Goal: Information Seeking & Learning: Learn about a topic

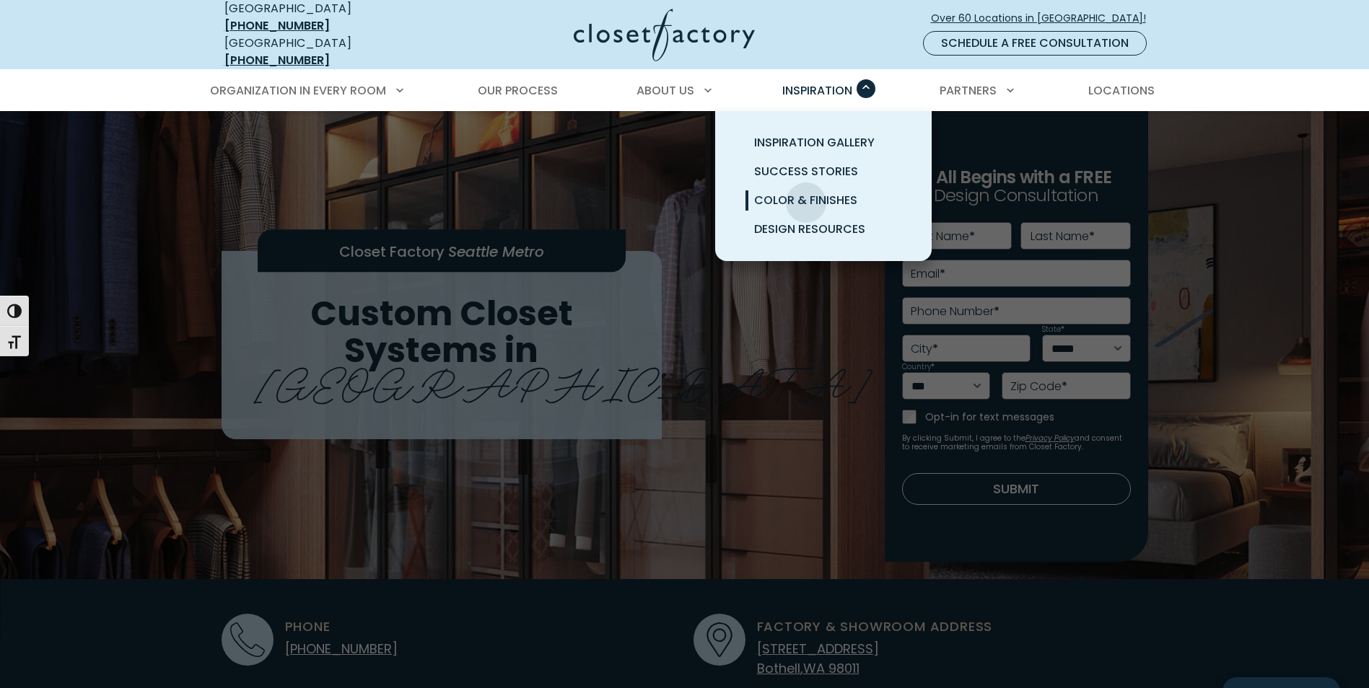
click at [806, 192] on span "Color & Finishes" at bounding box center [805, 200] width 103 height 17
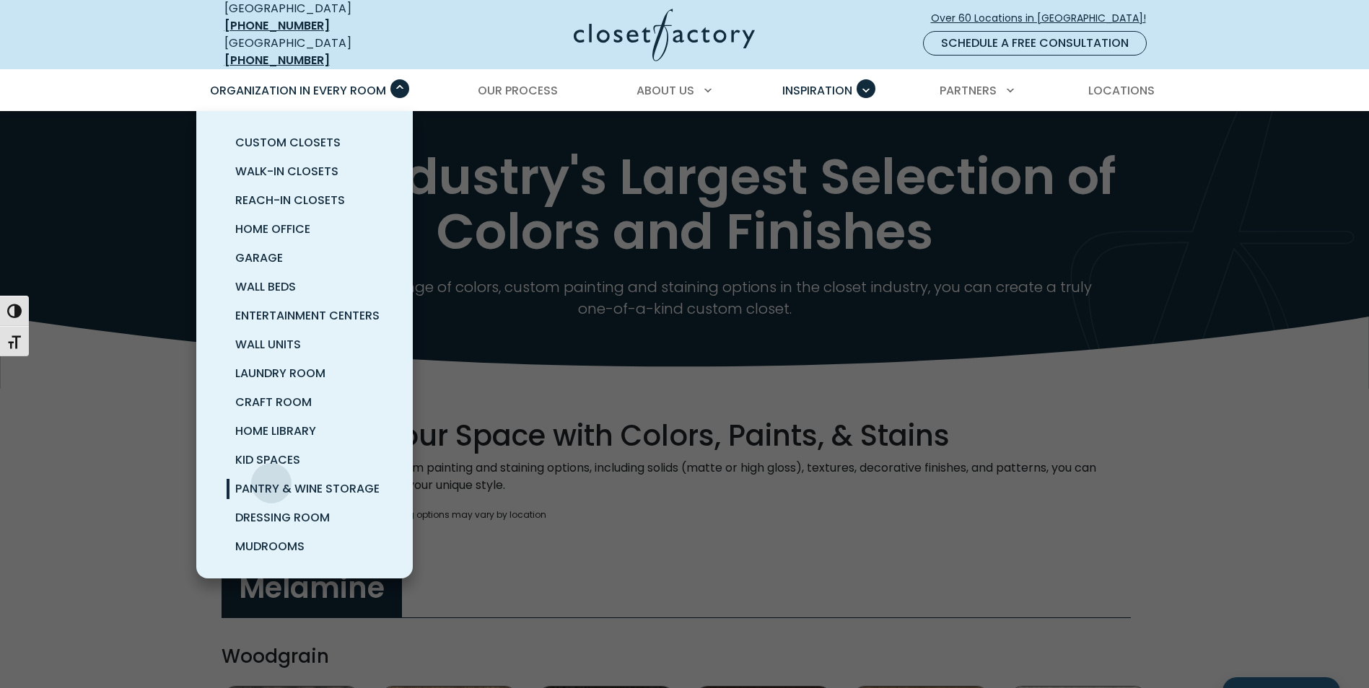
click at [271, 481] on span "Pantry & Wine Storage" at bounding box center [307, 489] width 144 height 17
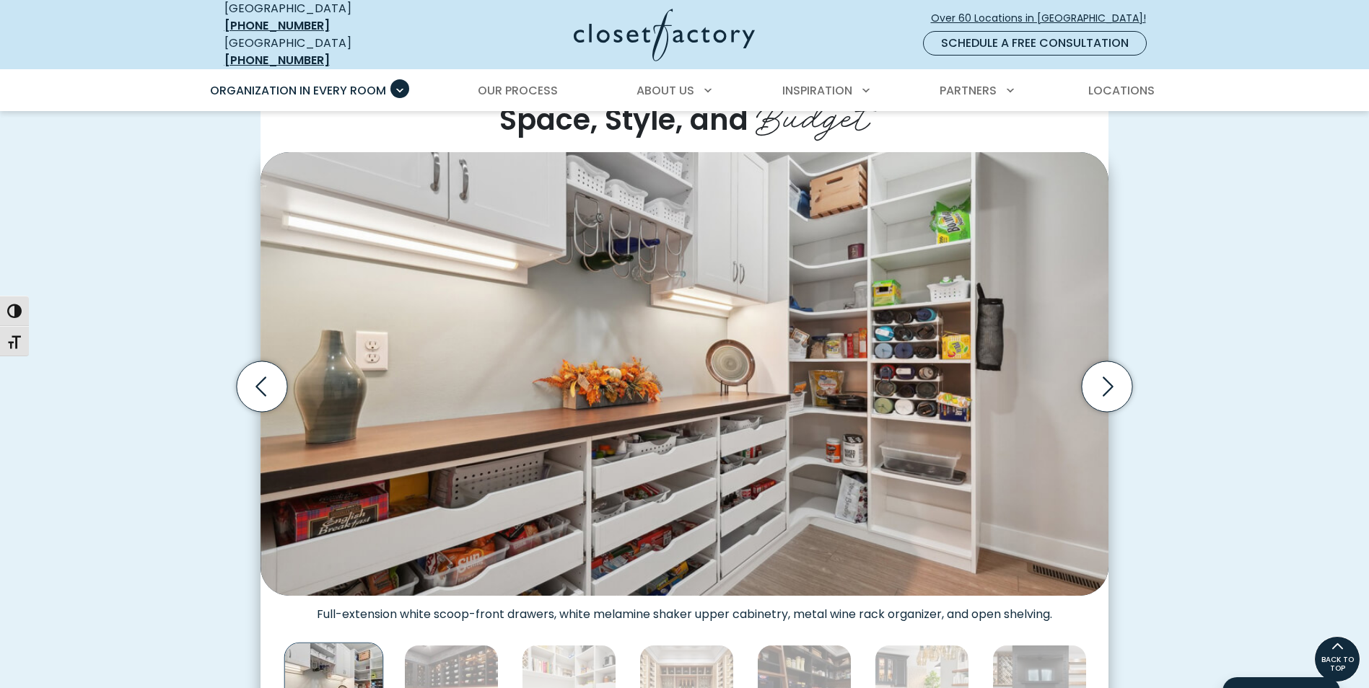
scroll to position [361, 0]
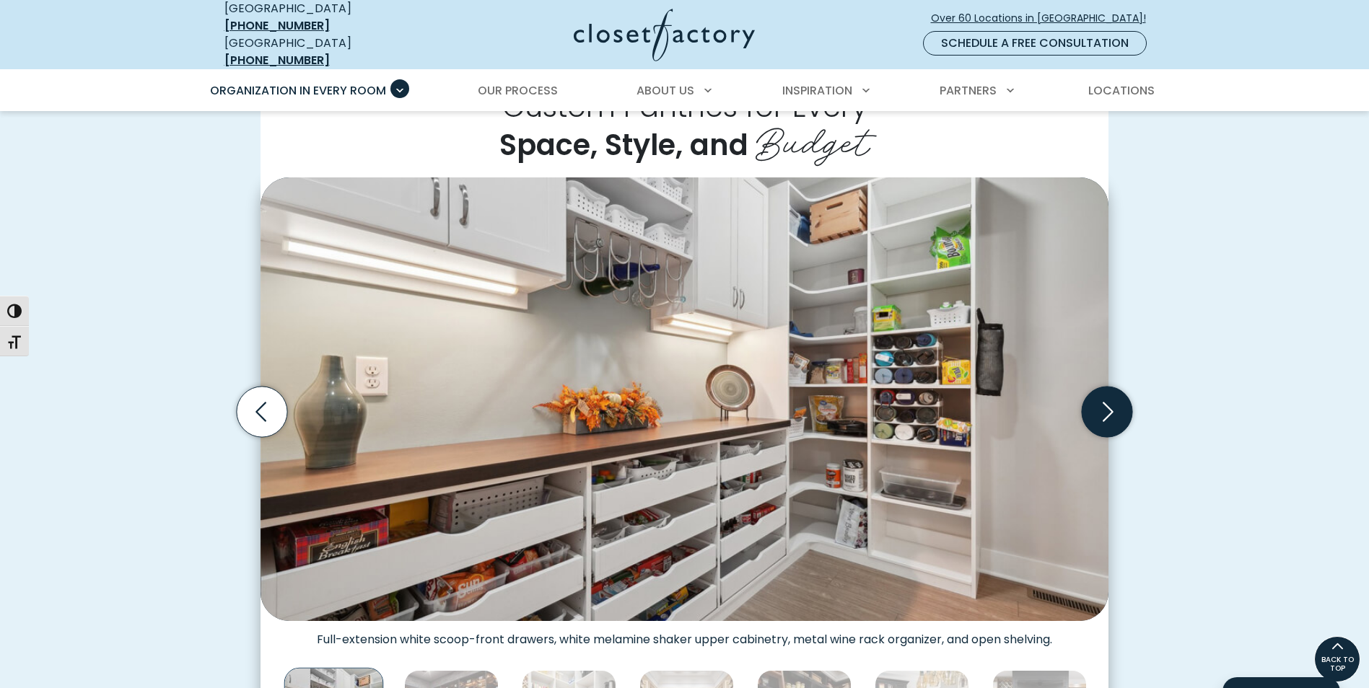
click at [1098, 409] on icon "Next slide" at bounding box center [1107, 412] width 51 height 51
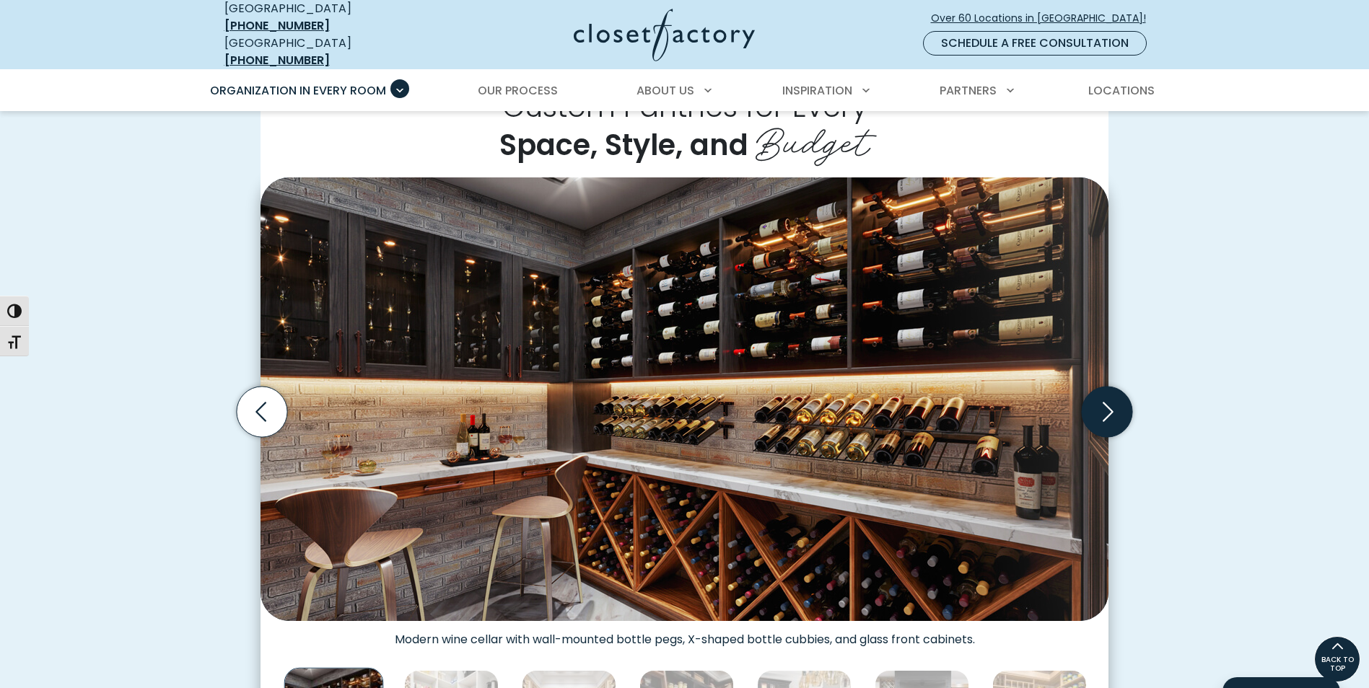
click at [1098, 409] on icon "Next slide" at bounding box center [1107, 412] width 51 height 51
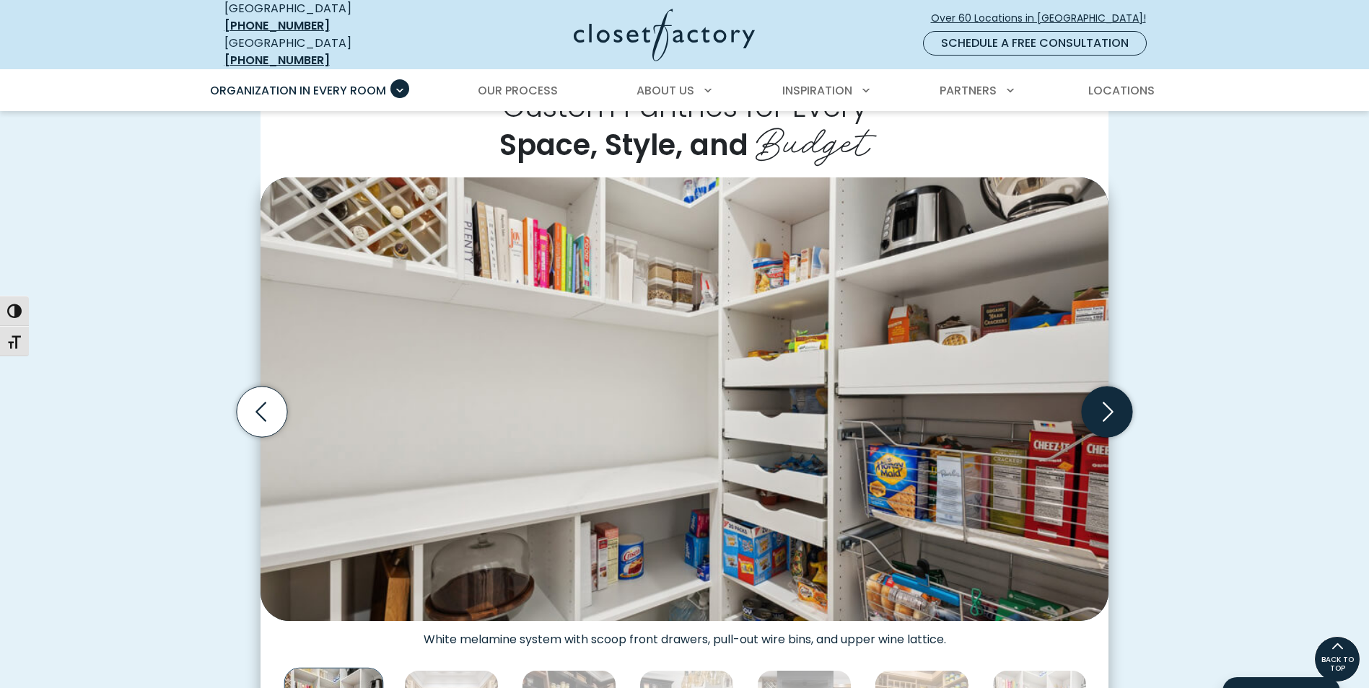
click at [1098, 409] on icon "Next slide" at bounding box center [1107, 412] width 51 height 51
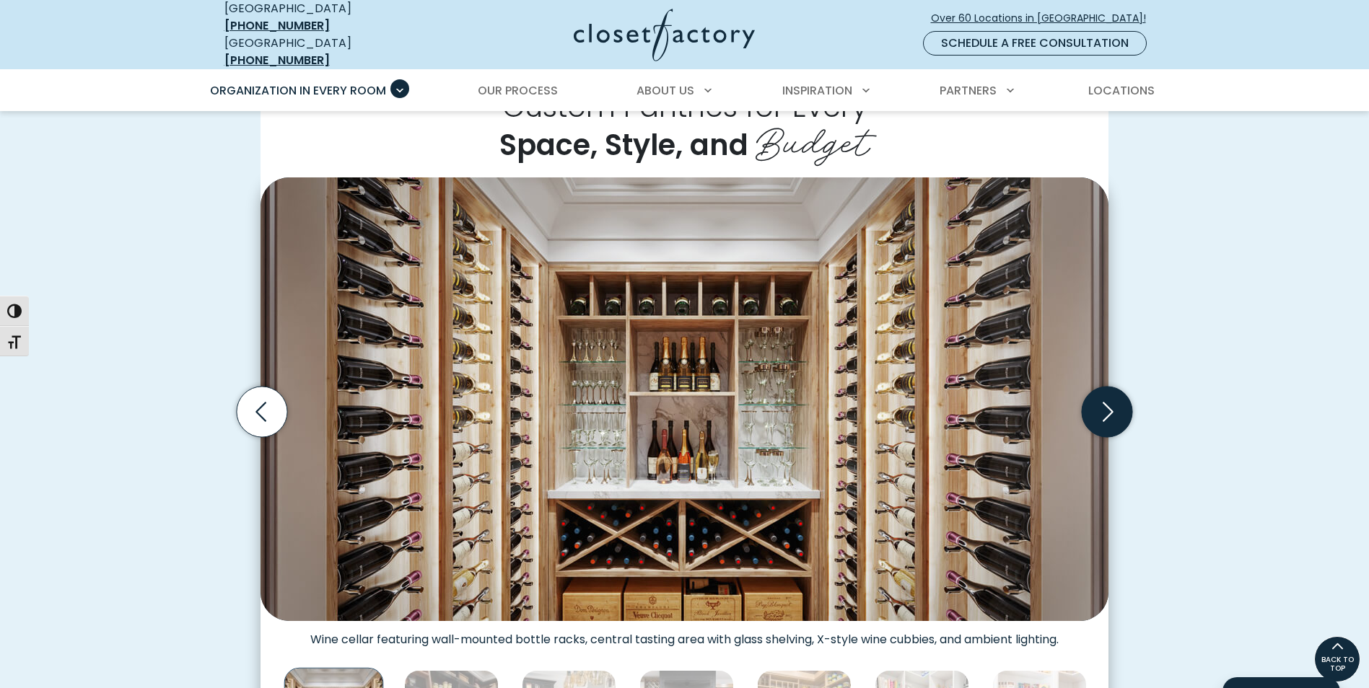
click at [1098, 409] on icon "Next slide" at bounding box center [1107, 412] width 51 height 51
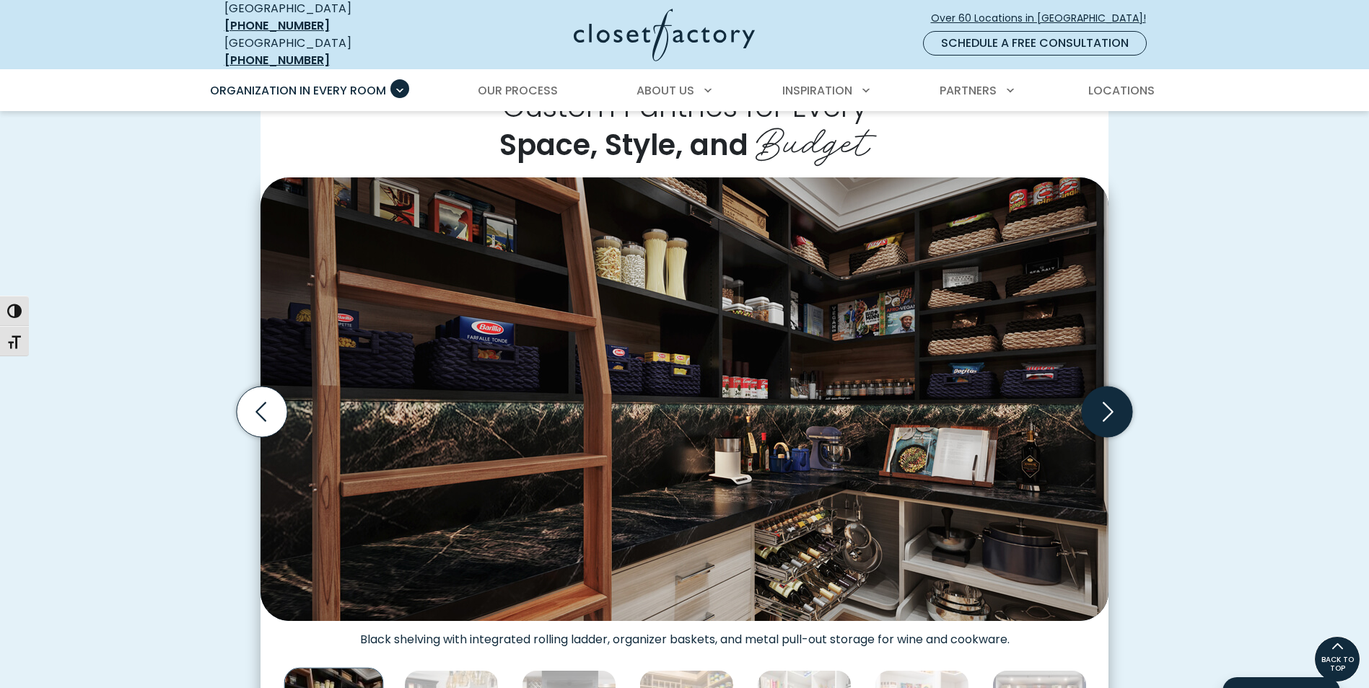
click at [1098, 409] on icon "Next slide" at bounding box center [1107, 412] width 51 height 51
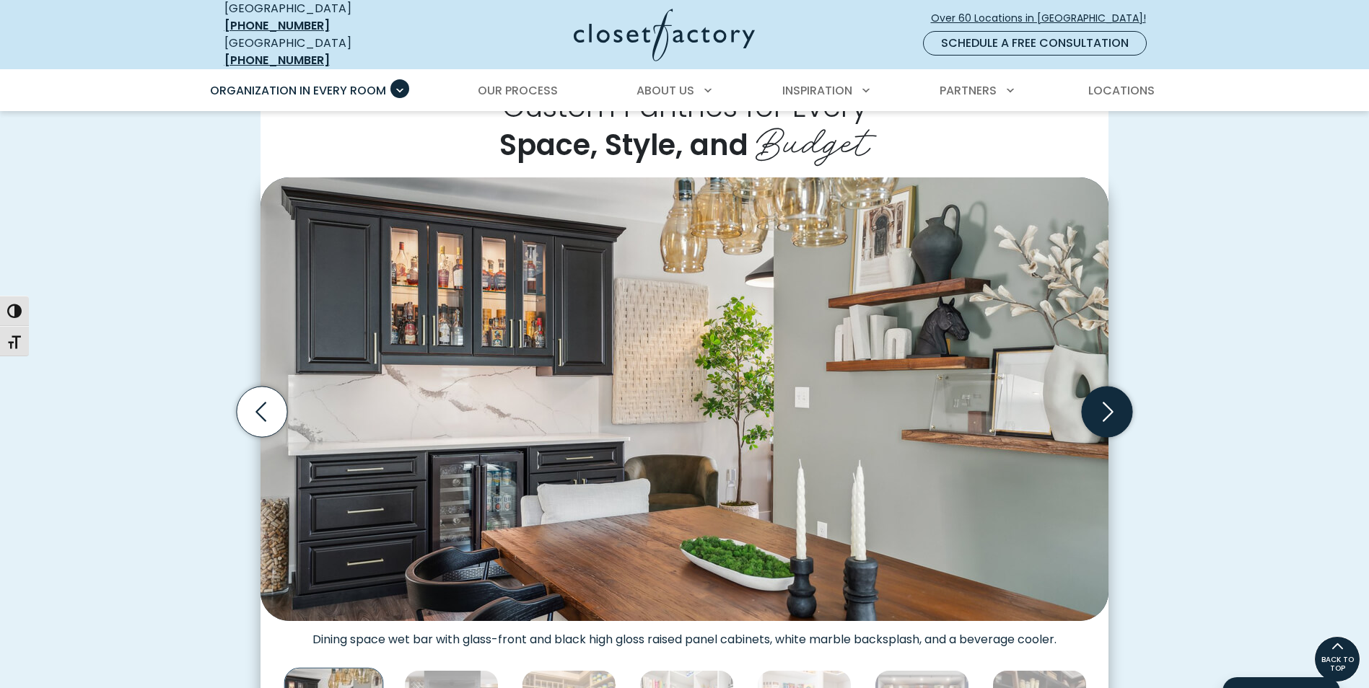
click at [1098, 409] on icon "Next slide" at bounding box center [1107, 412] width 51 height 51
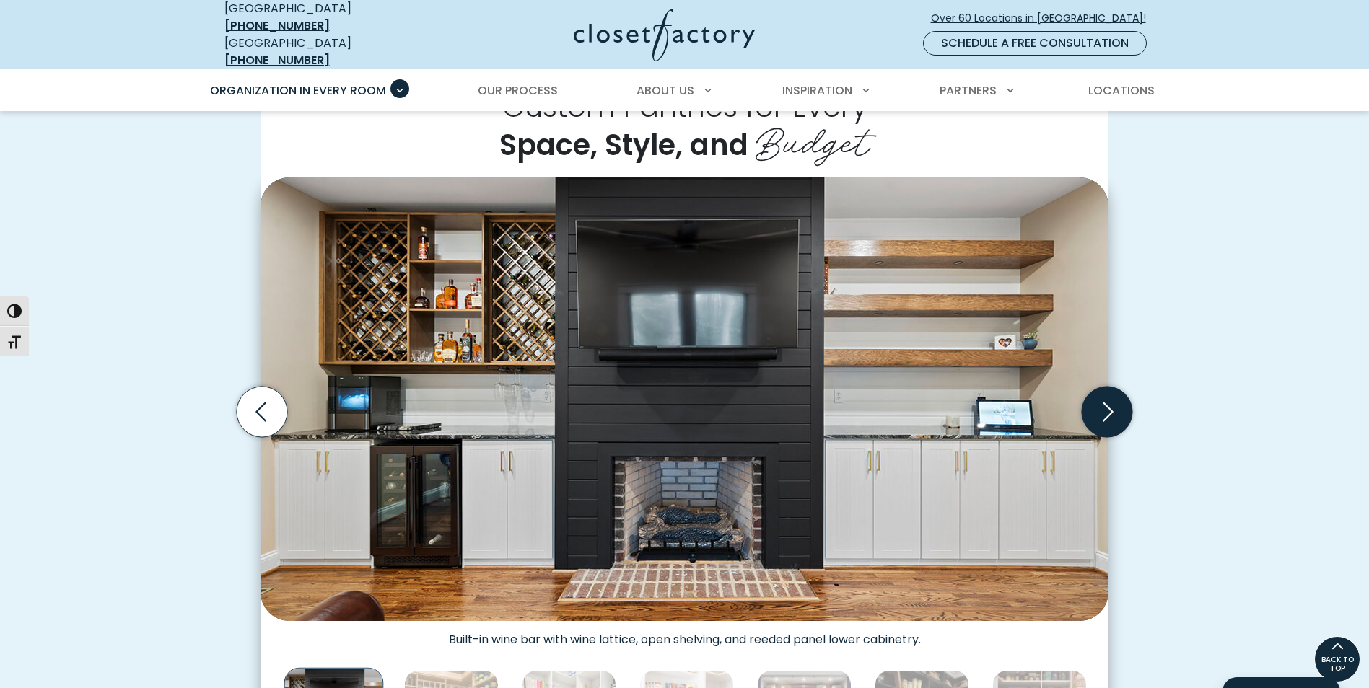
click at [1098, 409] on icon "Next slide" at bounding box center [1107, 412] width 51 height 51
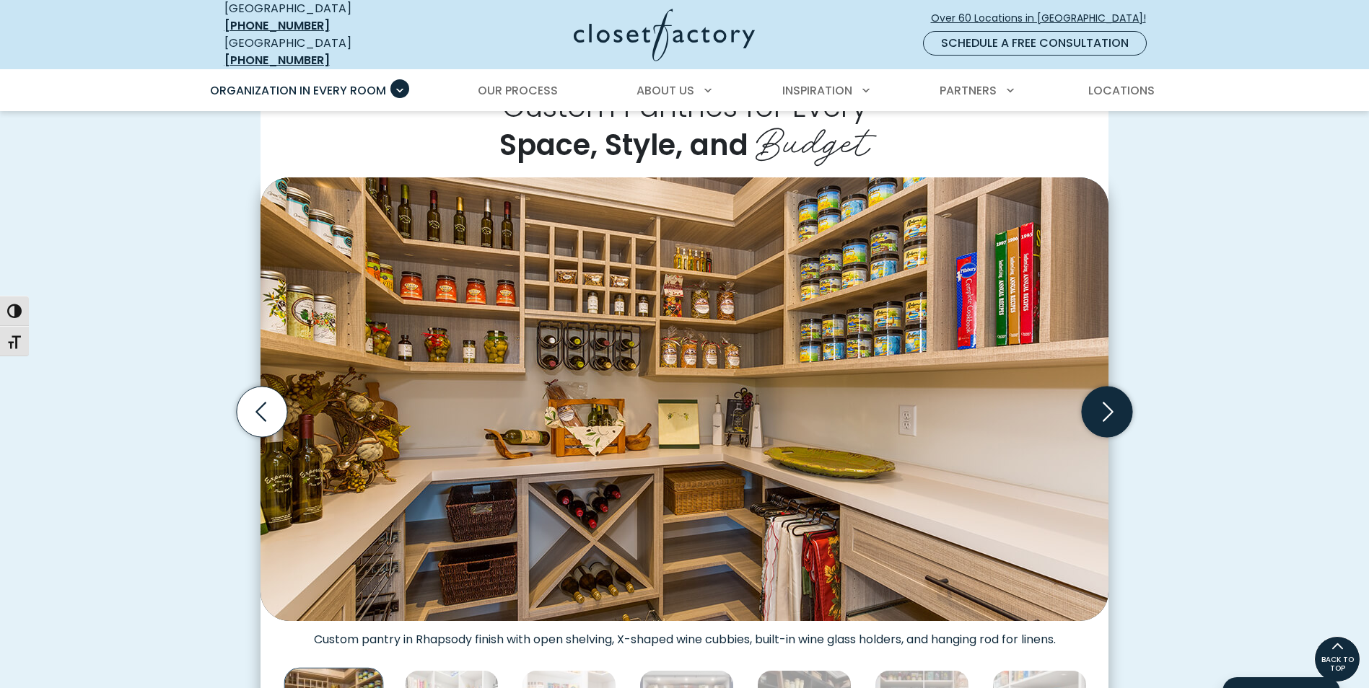
click at [1098, 409] on icon "Next slide" at bounding box center [1107, 412] width 51 height 51
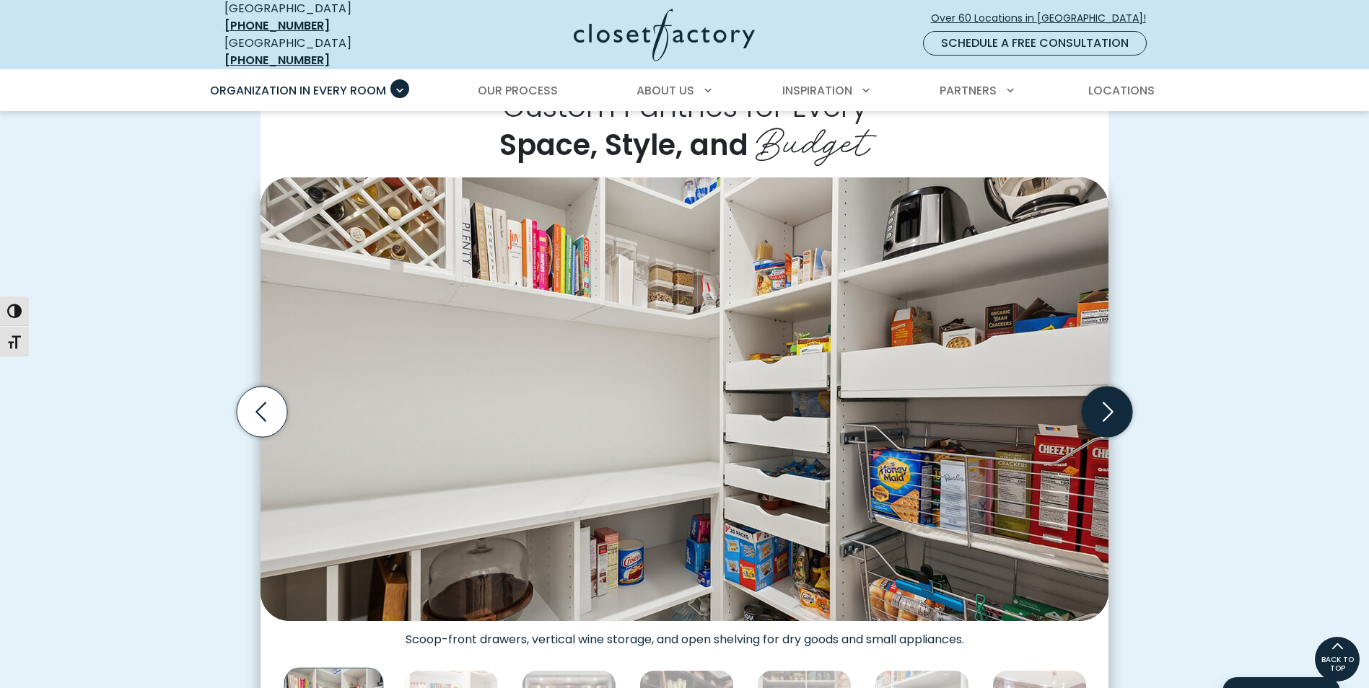
click at [1098, 409] on icon "Next slide" at bounding box center [1107, 412] width 51 height 51
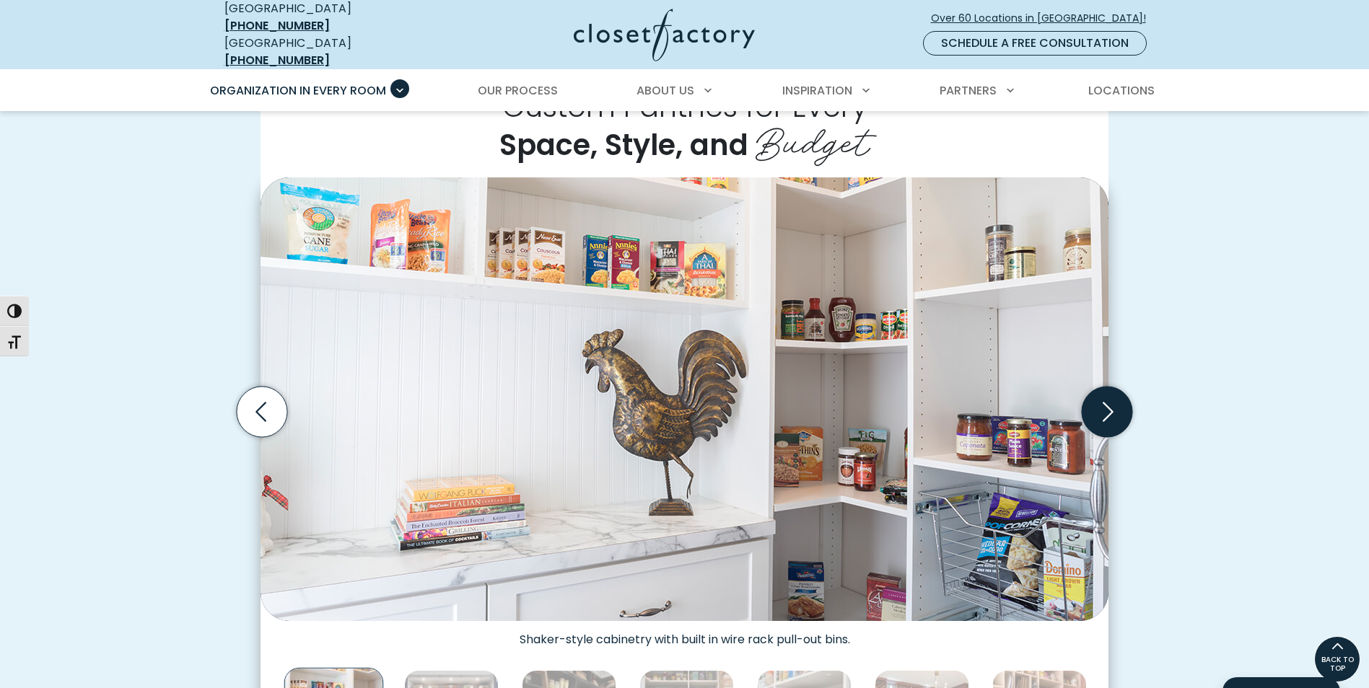
click at [1098, 409] on icon "Next slide" at bounding box center [1107, 412] width 51 height 51
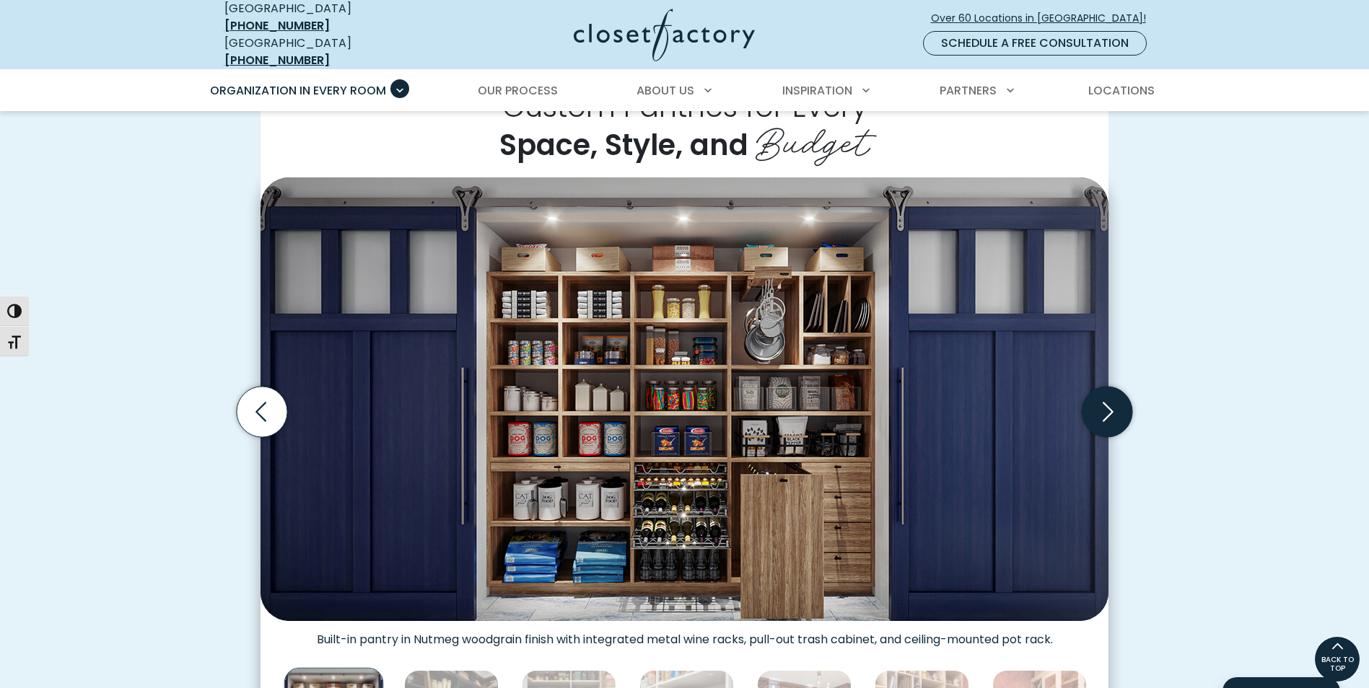
click at [1098, 409] on icon "Next slide" at bounding box center [1107, 412] width 51 height 51
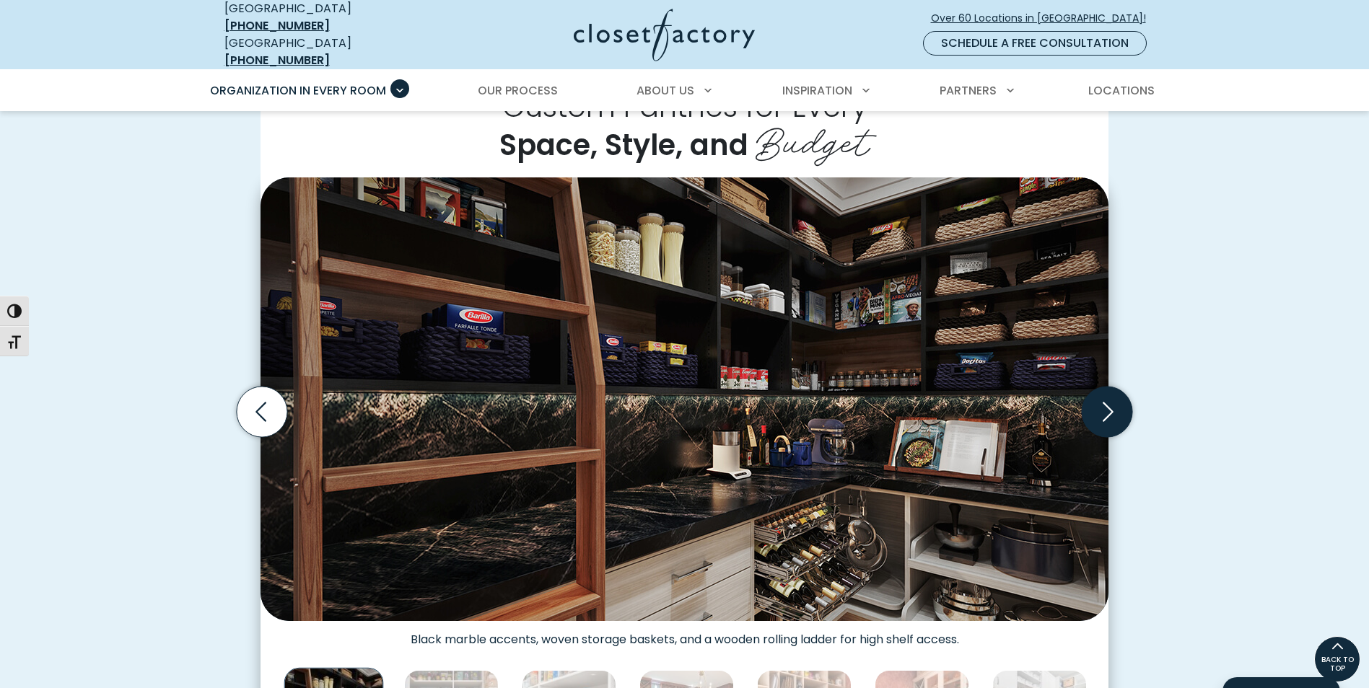
click at [1098, 409] on icon "Next slide" at bounding box center [1107, 412] width 51 height 51
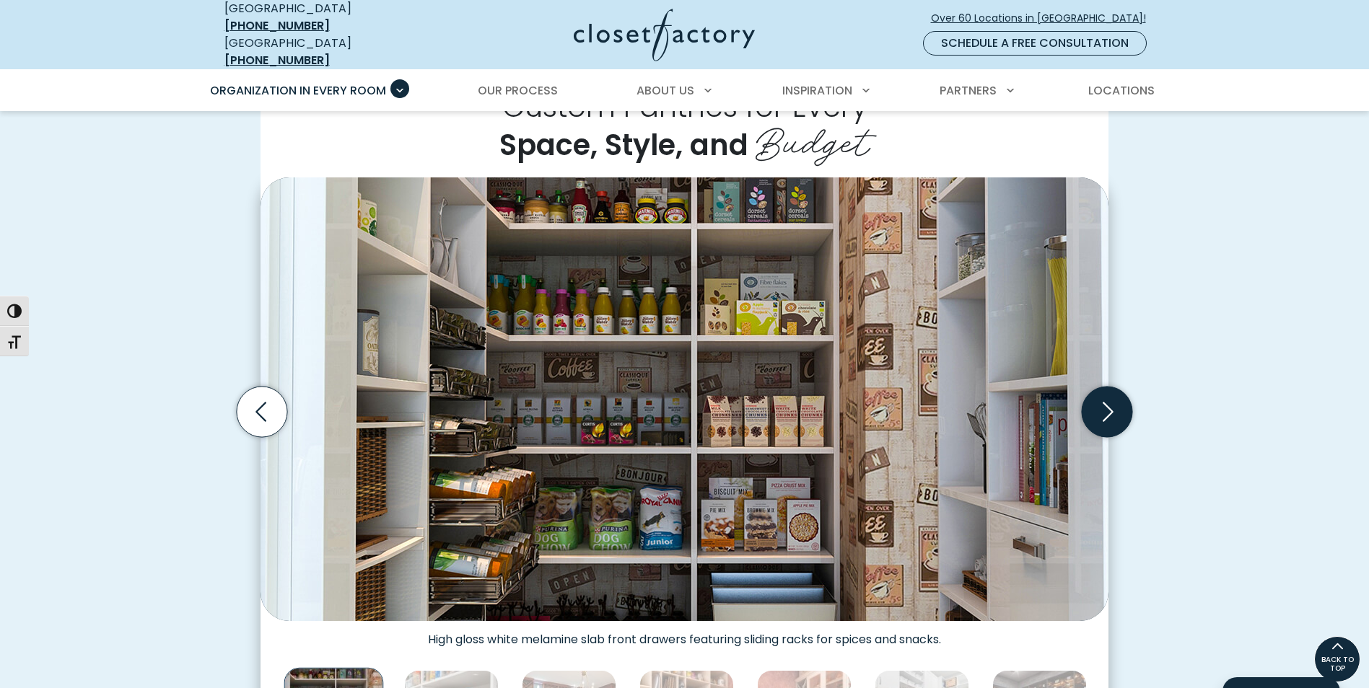
click at [1105, 406] on icon "Next slide" at bounding box center [1107, 412] width 51 height 51
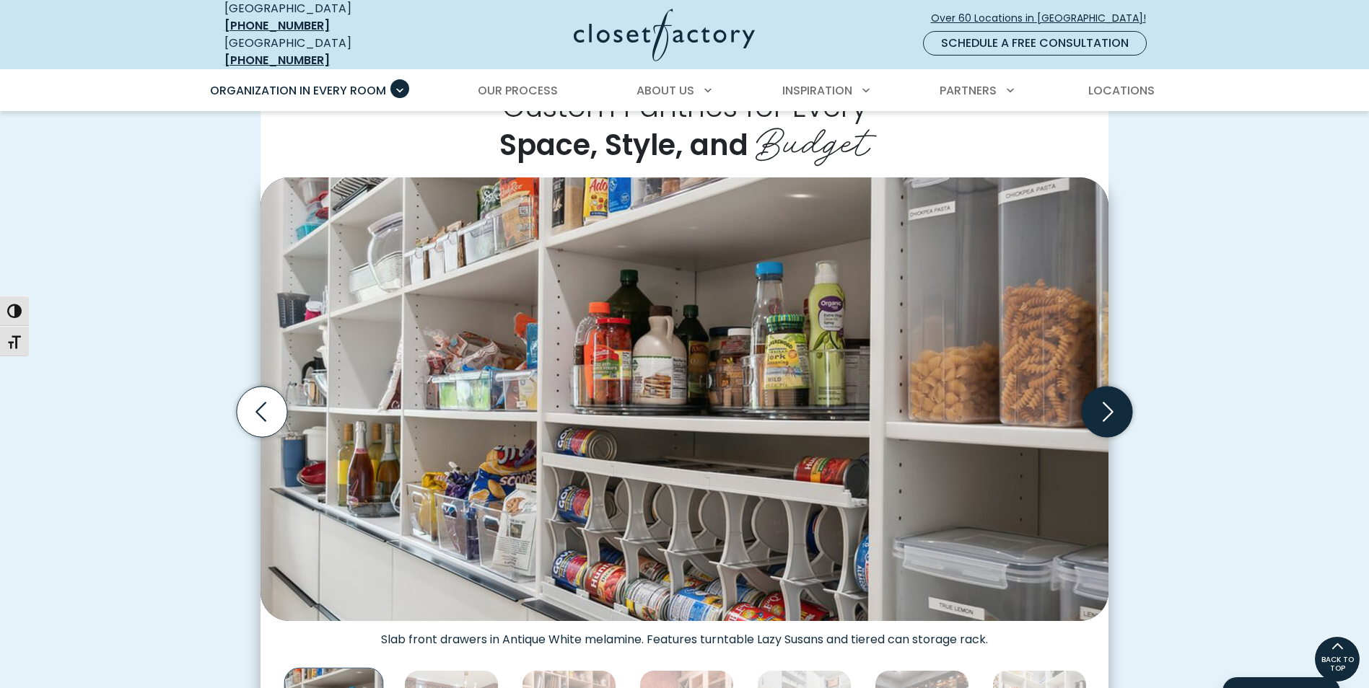
click at [1105, 406] on icon "Next slide" at bounding box center [1107, 412] width 51 height 51
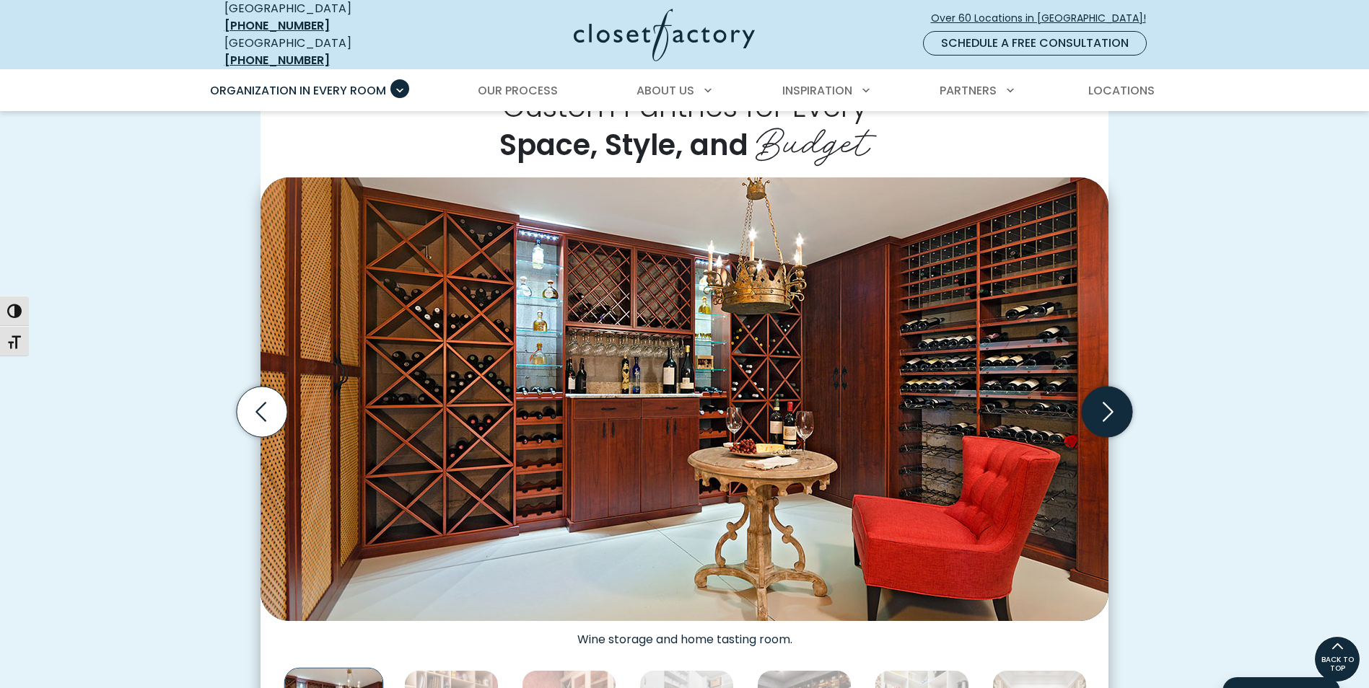
click at [1105, 406] on icon "Next slide" at bounding box center [1107, 412] width 51 height 51
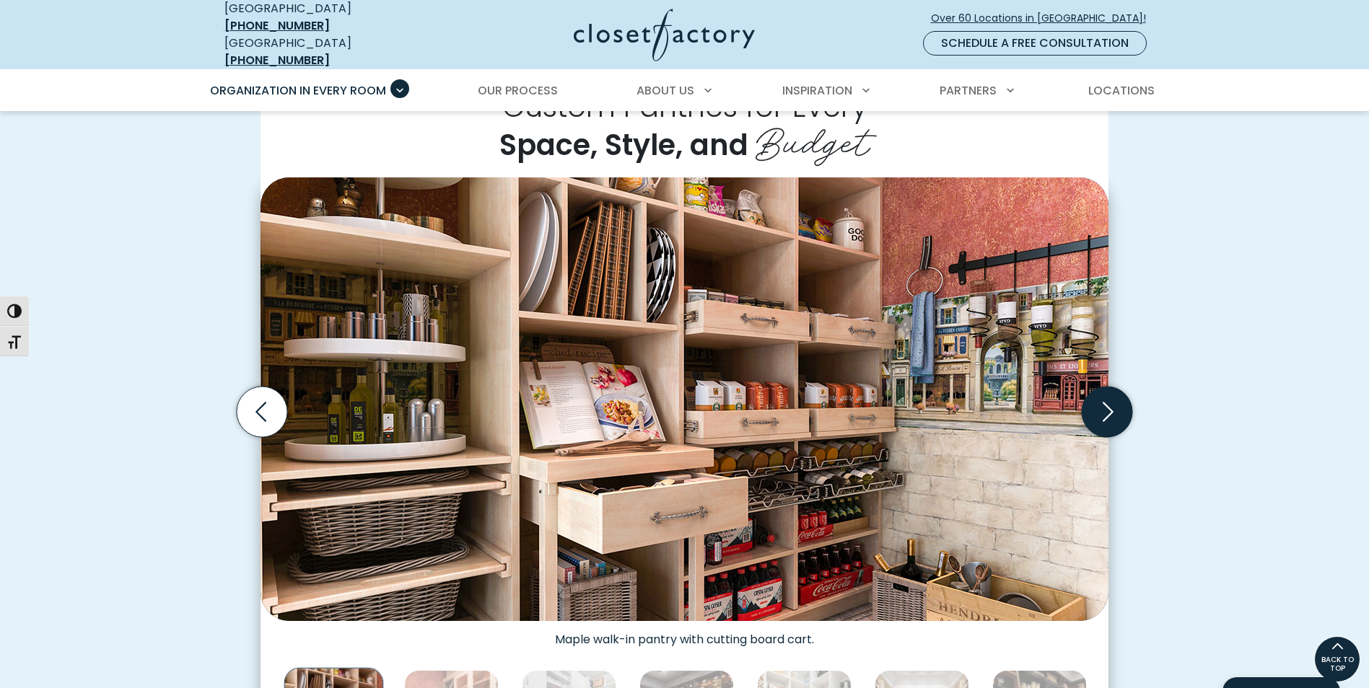
click at [1105, 406] on icon "Next slide" at bounding box center [1107, 412] width 51 height 51
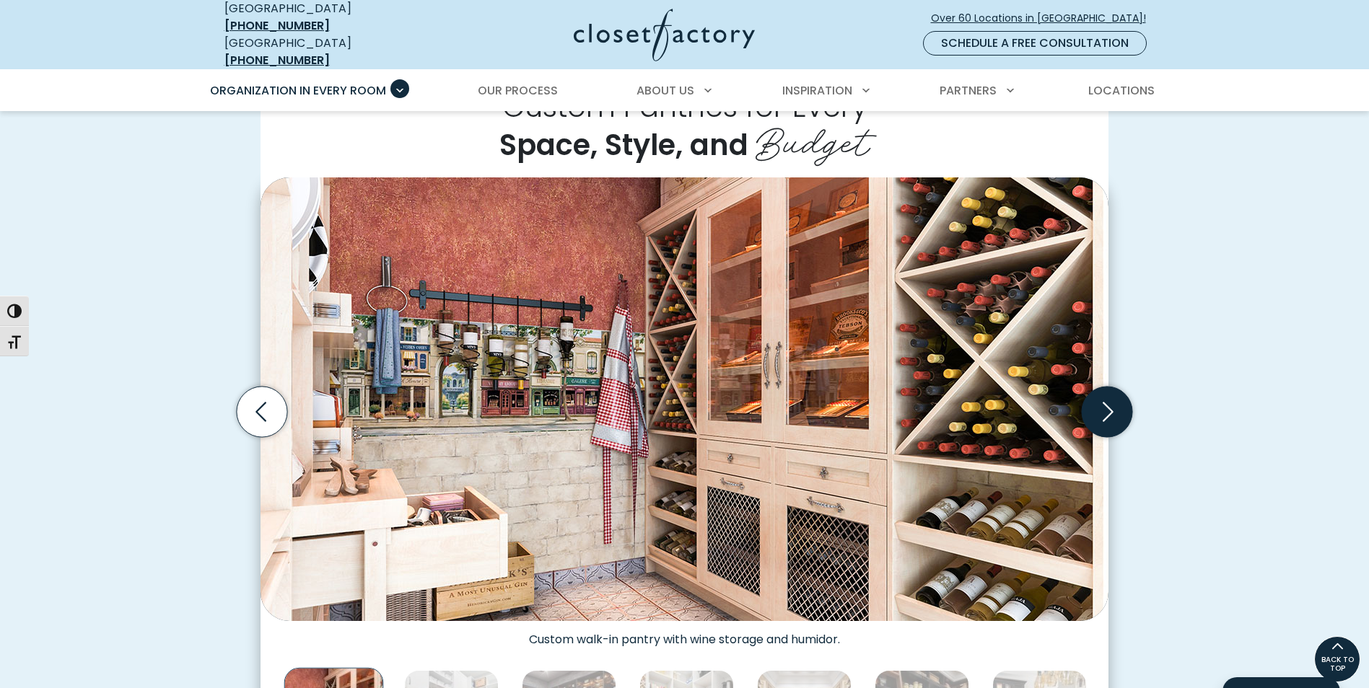
click at [1105, 406] on icon "Next slide" at bounding box center [1107, 412] width 51 height 51
